Goal: Find specific page/section: Locate a particular part of the current website

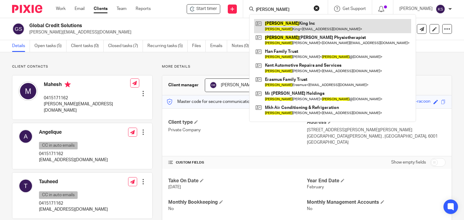
type input "michelle"
click at [305, 31] on link at bounding box center [332, 26] width 157 height 14
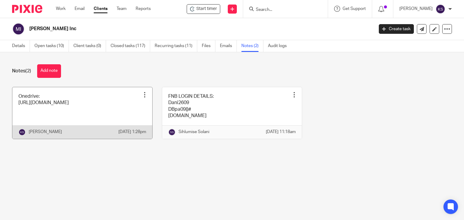
click at [108, 96] on link at bounding box center [82, 113] width 140 height 52
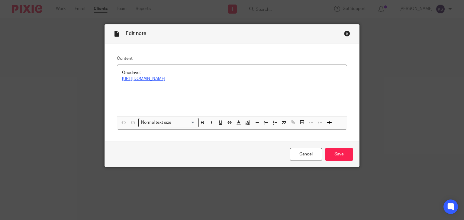
click at [165, 78] on link "[URL][DOMAIN_NAME]" at bounding box center [143, 79] width 43 height 4
click at [211, 90] on link "[URL][DOMAIN_NAME]" at bounding box center [232, 92] width 43 height 6
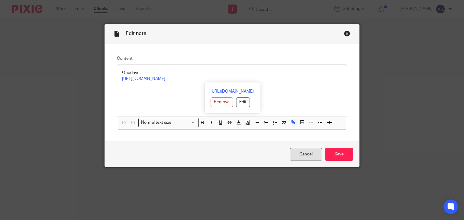
click at [307, 153] on link "Cancel" at bounding box center [306, 154] width 32 height 13
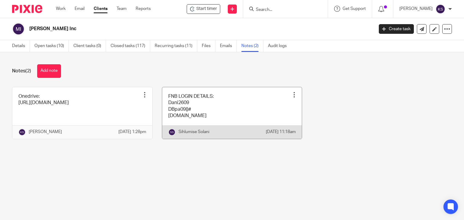
click at [246, 111] on link at bounding box center [232, 113] width 140 height 52
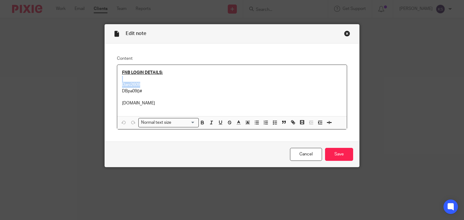
drag, startPoint x: 138, startPoint y: 85, endPoint x: 114, endPoint y: 81, distance: 25.1
click at [114, 81] on div "Content FNB LOGIN DETAILS: Dani2609 DBpa09()# www.fnb.co.za Normal text size Lo…" at bounding box center [232, 93] width 255 height 98
click at [154, 85] on p "Dani2609" at bounding box center [232, 85] width 220 height 6
drag, startPoint x: 141, startPoint y: 85, endPoint x: 119, endPoint y: 83, distance: 22.7
click at [119, 83] on div "FNB LOGIN DETAILS: Dani2609 DBpa09()# www.fnb.co.za" at bounding box center [232, 90] width 230 height 51
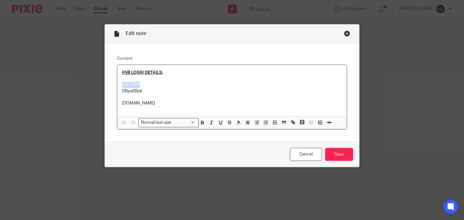
copy p "Dani2609"
drag, startPoint x: 146, startPoint y: 91, endPoint x: 121, endPoint y: 89, distance: 24.5
click at [122, 89] on p "DBpa09()#" at bounding box center [232, 91] width 220 height 6
copy p "DBpa09()#"
click at [306, 152] on link "Cancel" at bounding box center [306, 154] width 32 height 13
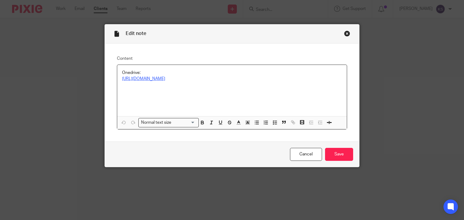
click at [165, 79] on link "[URL][DOMAIN_NAME]" at bounding box center [143, 79] width 43 height 4
click at [231, 87] on div "[URL][DOMAIN_NAME] Remove Edit" at bounding box center [232, 97] width 56 height 31
click at [230, 91] on link "[URL][DOMAIN_NAME]" at bounding box center [232, 92] width 43 height 6
